Goal: Information Seeking & Learning: Learn about a topic

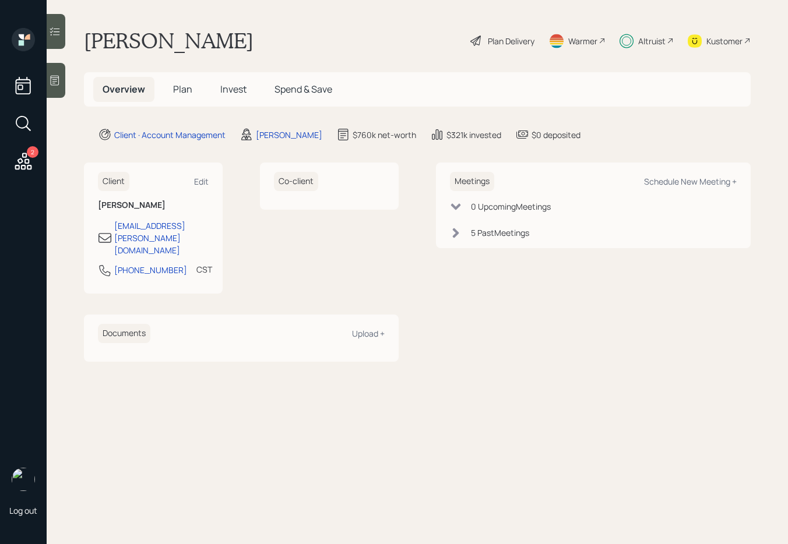
click at [231, 88] on span "Invest" at bounding box center [233, 89] width 26 height 13
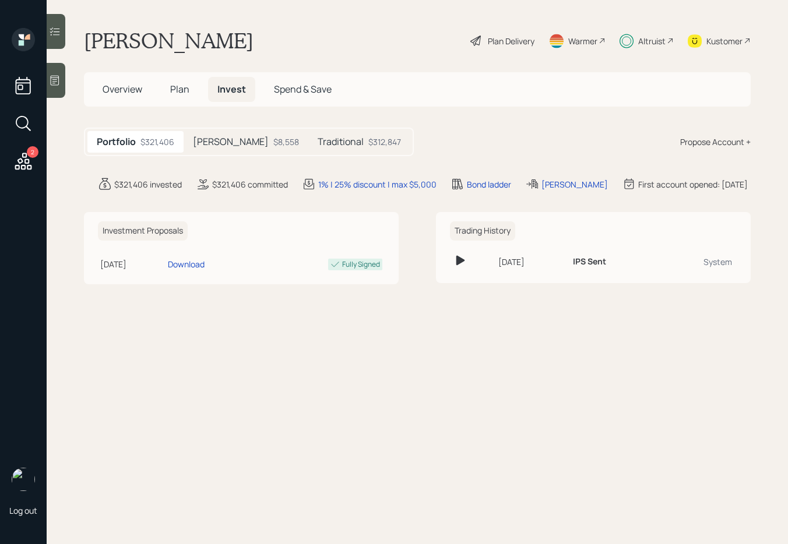
click at [222, 142] on h5 "[PERSON_NAME]" at bounding box center [231, 141] width 76 height 11
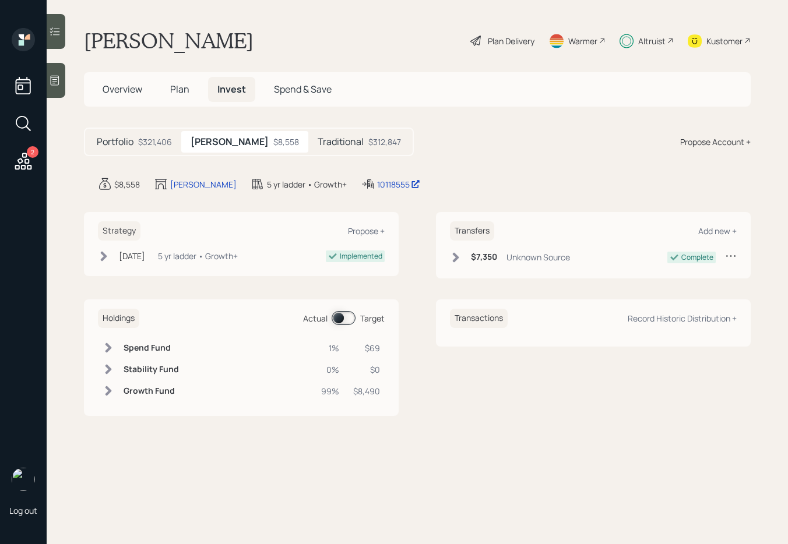
click at [318, 142] on h5 "Traditional" at bounding box center [341, 141] width 46 height 11
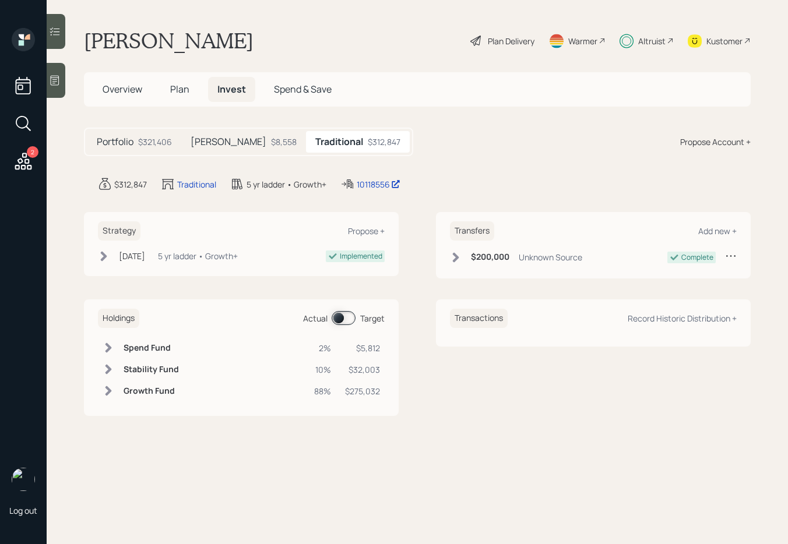
click at [173, 86] on span "Plan" at bounding box center [179, 89] width 19 height 13
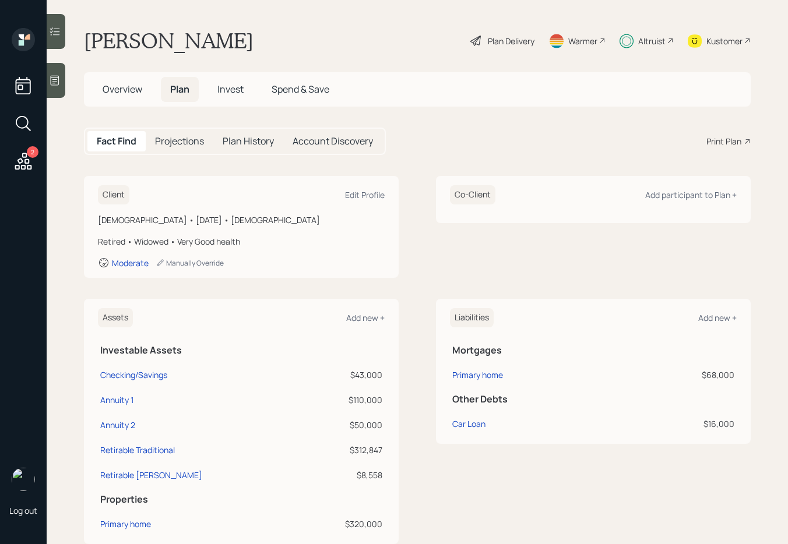
click at [194, 142] on h5 "Projections" at bounding box center [179, 141] width 49 height 11
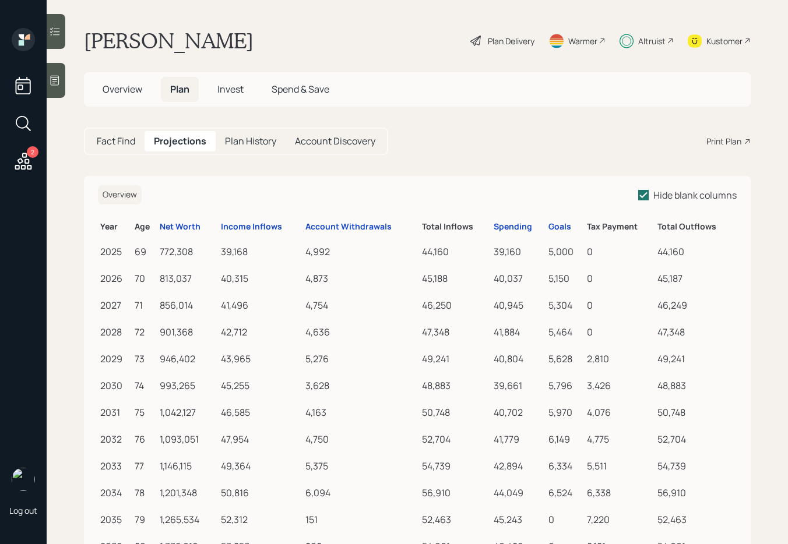
click at [122, 87] on span "Overview" at bounding box center [123, 89] width 40 height 13
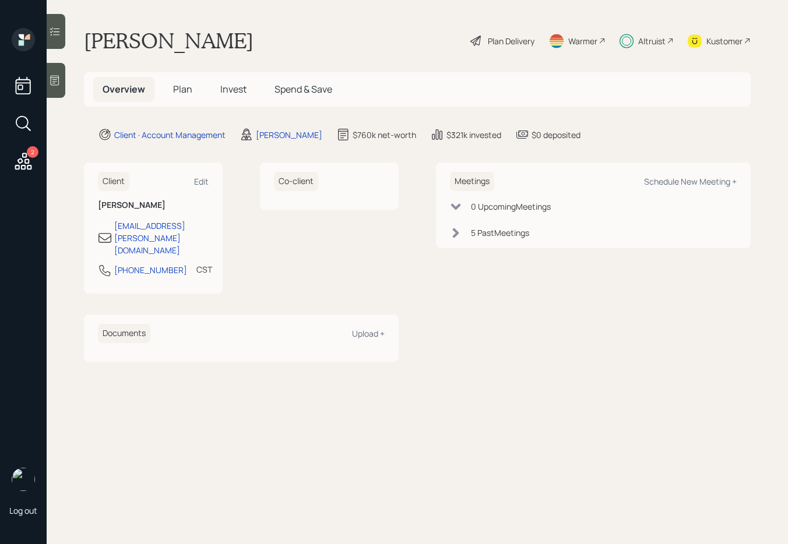
click at [182, 91] on span "Plan" at bounding box center [182, 89] width 19 height 13
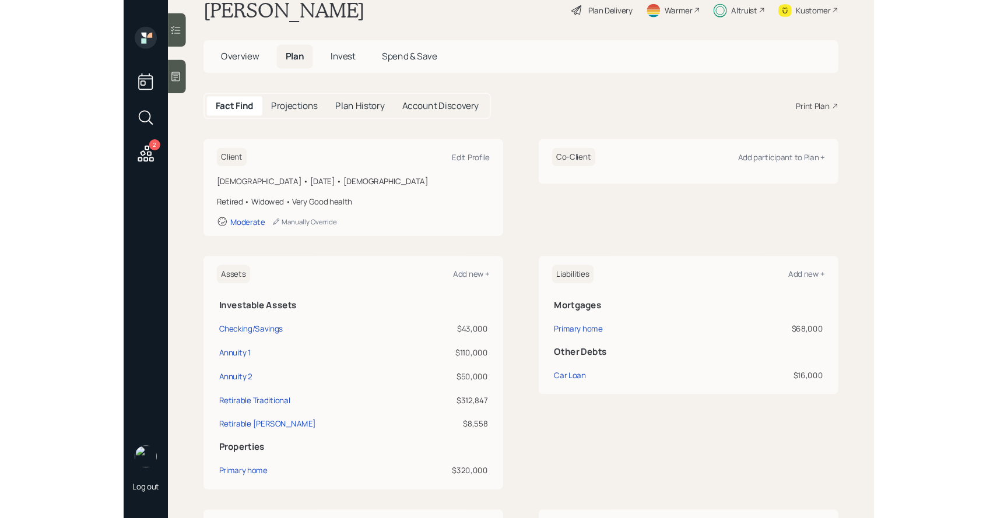
scroll to position [41, 0]
